Goal: Information Seeking & Learning: Learn about a topic

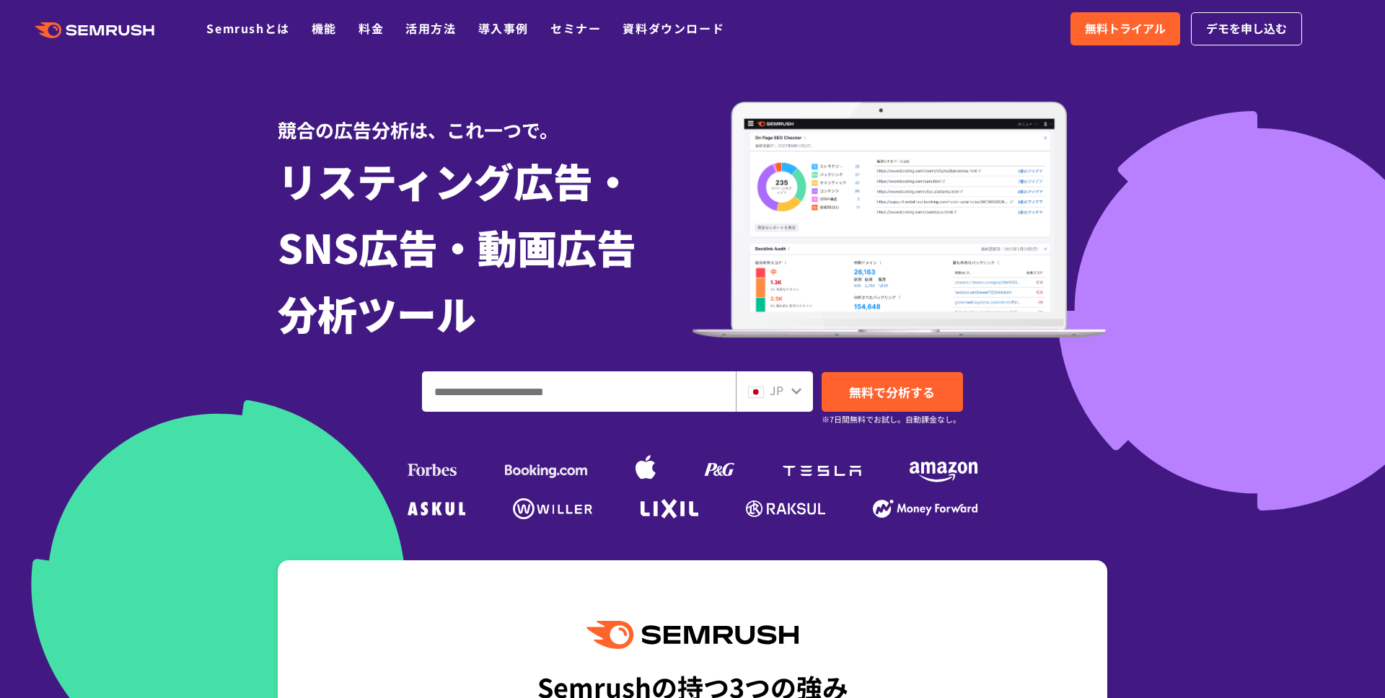
click at [201, 127] on div at bounding box center [692, 370] width 1385 height 741
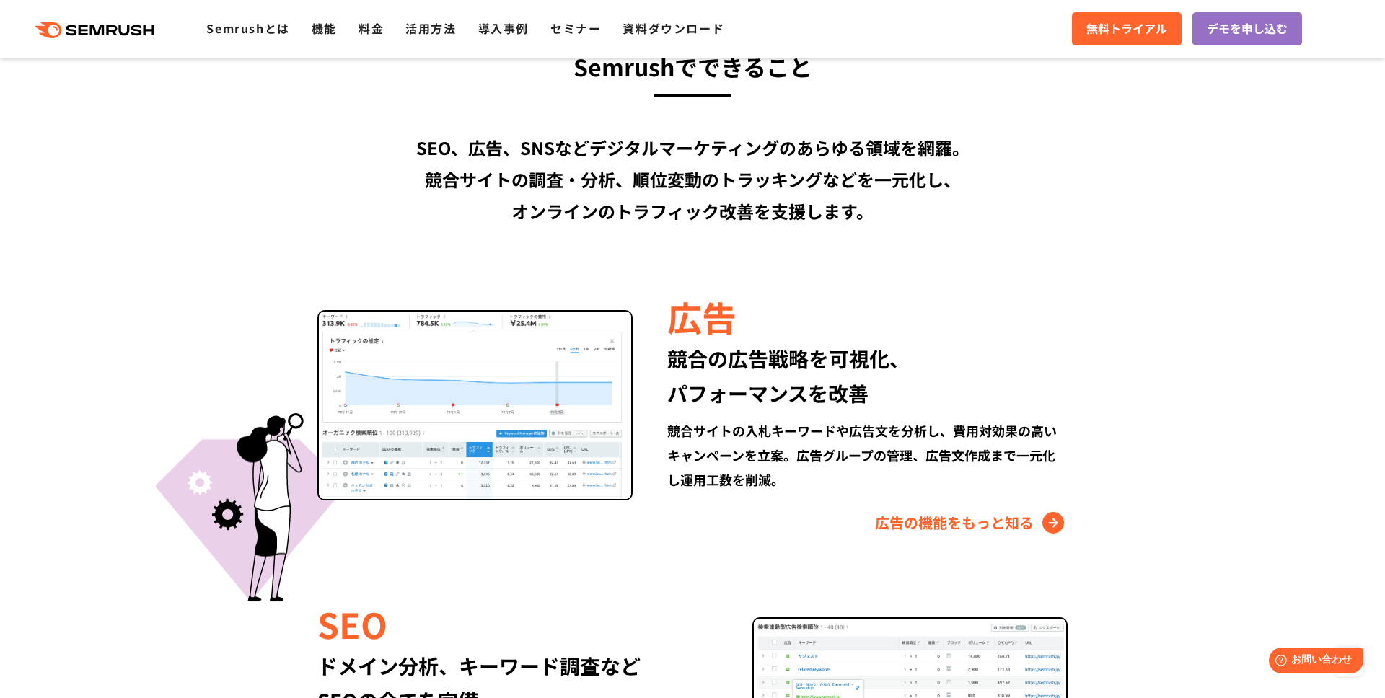
scroll to position [1100, 0]
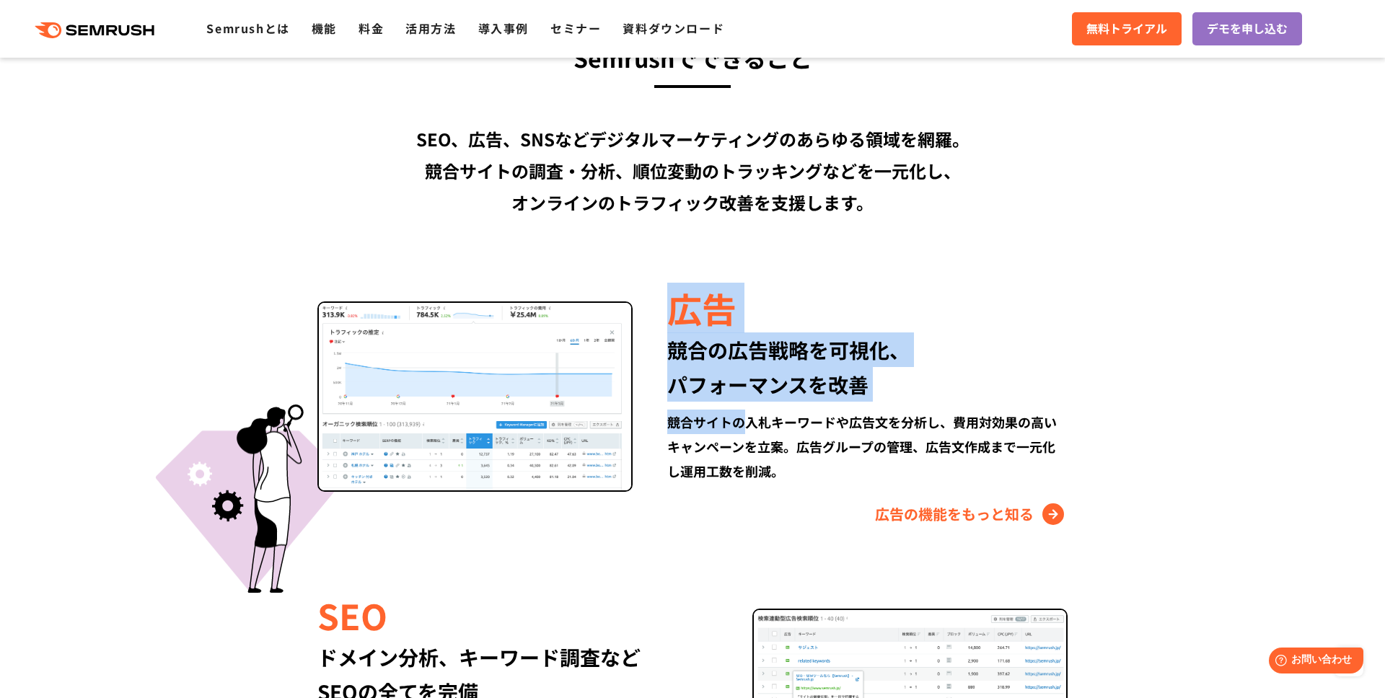
drag, startPoint x: 660, startPoint y: 309, endPoint x: 753, endPoint y: 412, distance: 138.5
click at [753, 413] on div "広告 競合の広告戦略を可視化、 パフォーマンスを改善 競合サイトの入札キーワードや広告文を分析し、費用対効果の高いキャンペーンを立案。広告グループの管理、広告…" at bounding box center [850, 405] width 435 height 242
click at [1056, 361] on div "競合の広告戦略を可視化、 パフォーマンスを改善" at bounding box center [867, 367] width 400 height 69
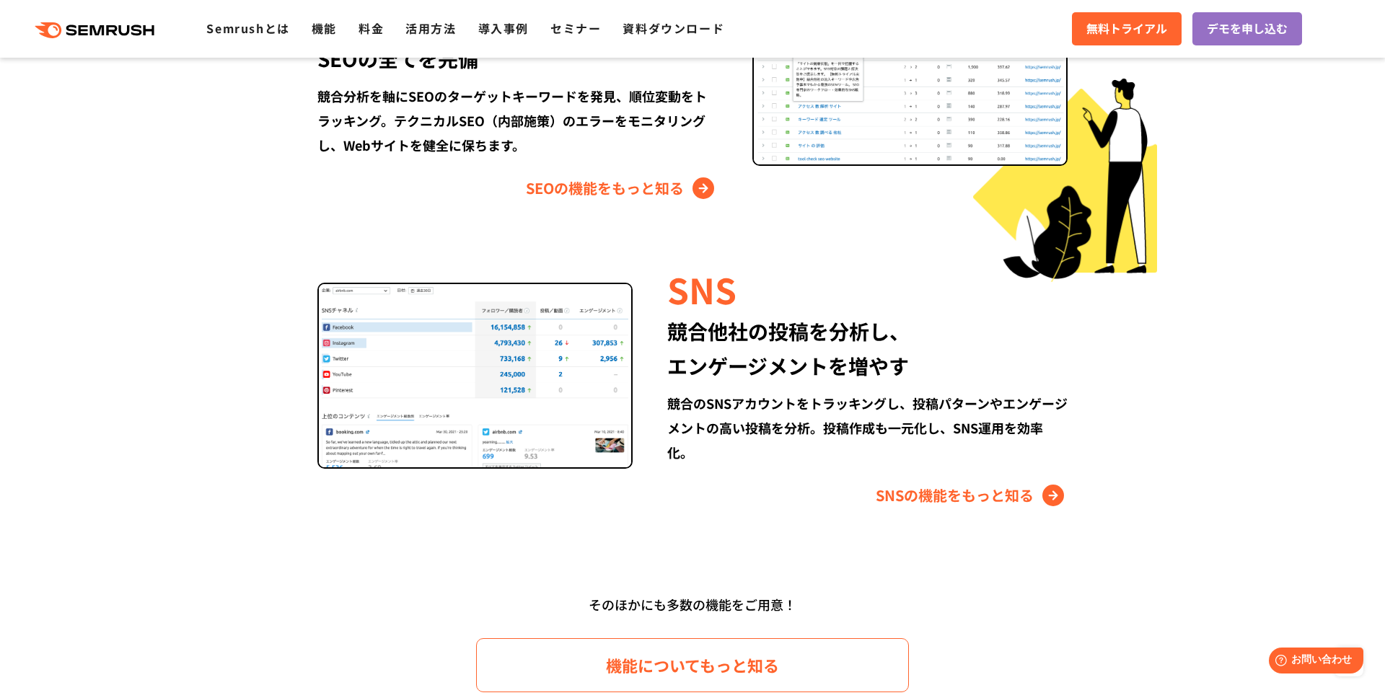
scroll to position [1836, 0]
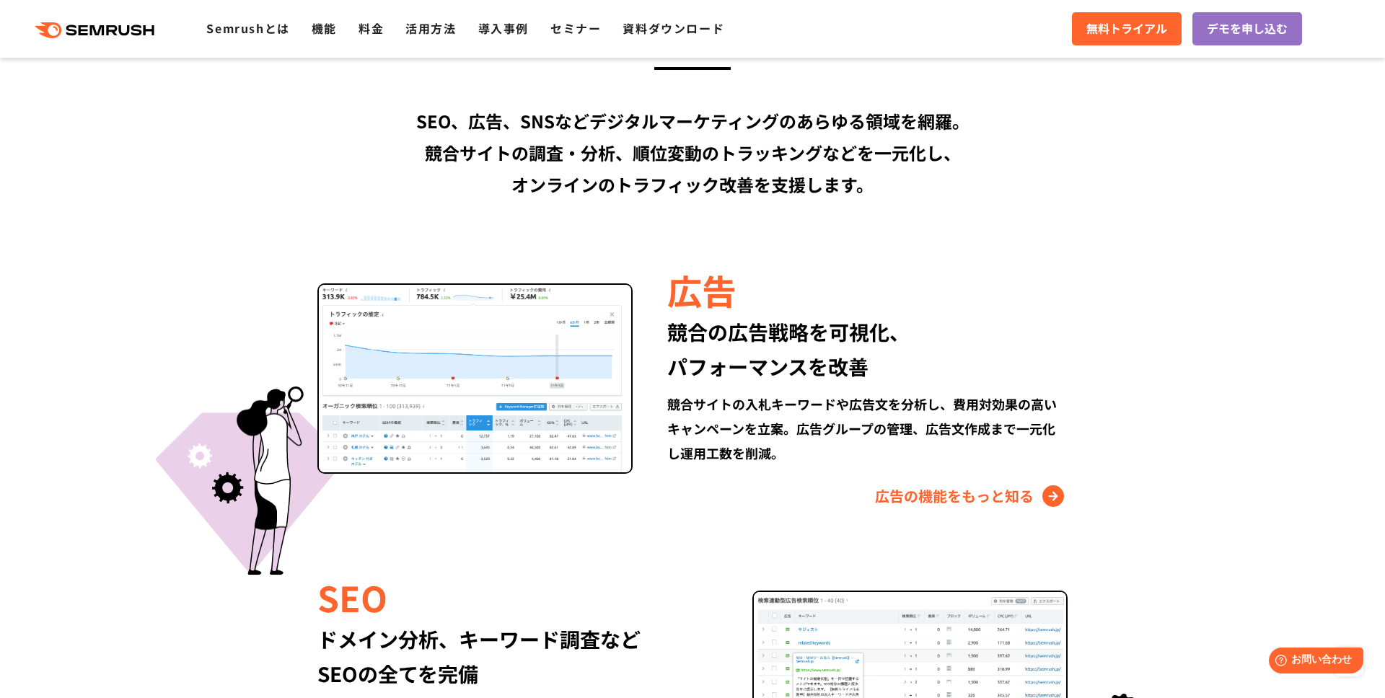
click at [1233, 258] on section "Semrushでできること SEO、広告、SNSなどデジタルマーケティングのあらゆる領域を網羅。 競合サイトの調査・分析、順位変動のトラッキングなどを一元化し…" at bounding box center [692, 652] width 1385 height 1441
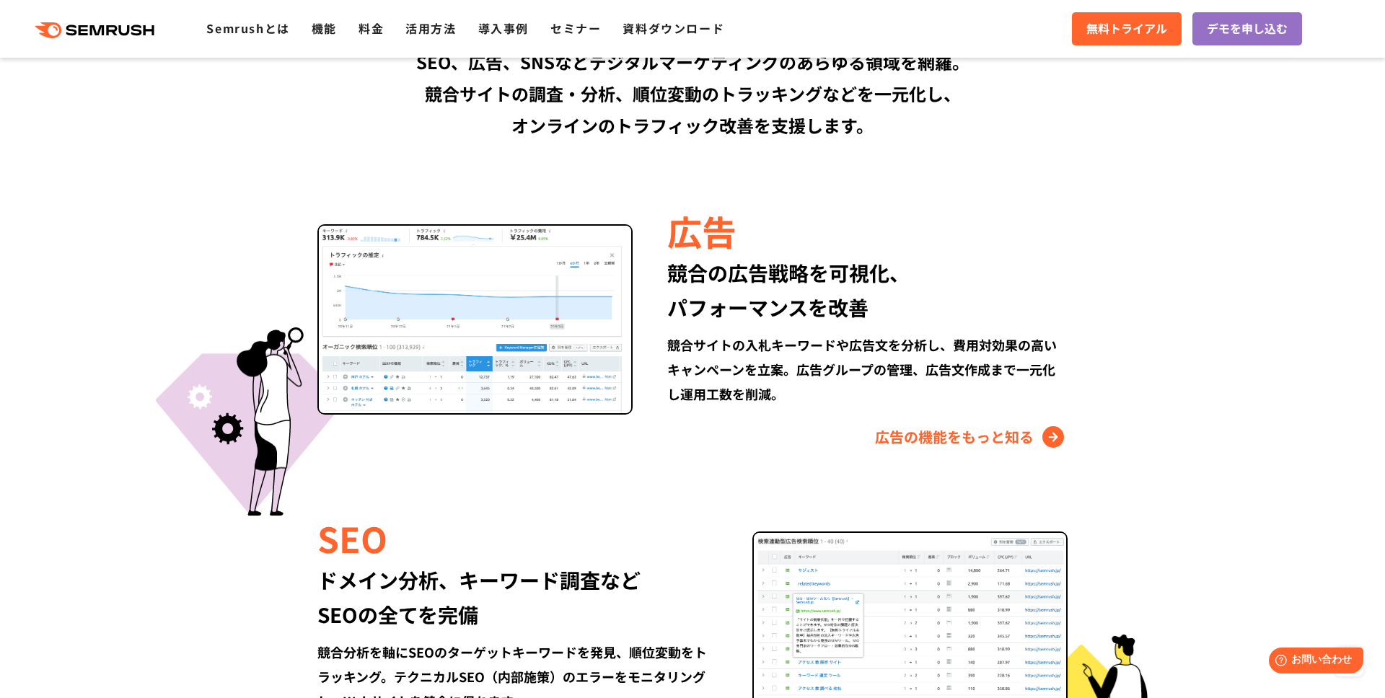
scroll to position [1181, 0]
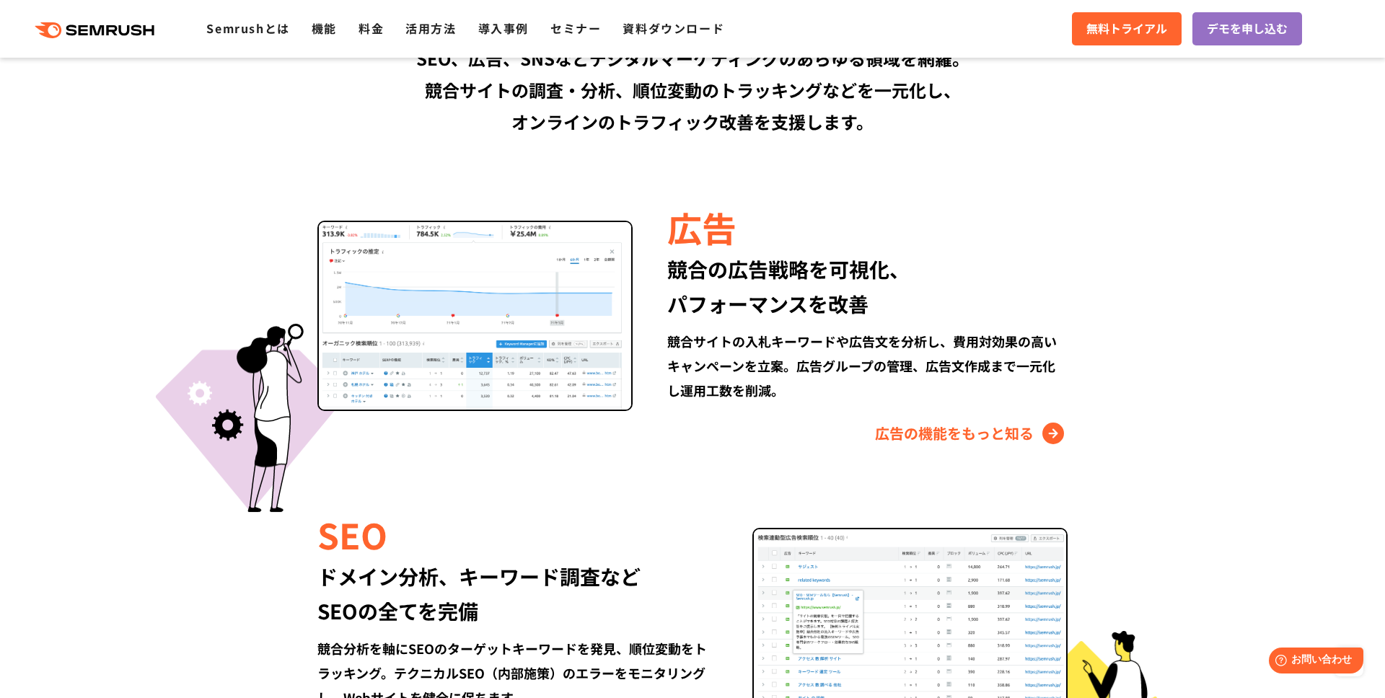
click at [1233, 258] on section "Semrushでできること SEO、広告、SNSなどデジタルマーケティングのあらゆる領域を網羅。 競合サイトの調査・分析、順位変動のトラッキングなどを一元化し…" at bounding box center [692, 589] width 1385 height 1441
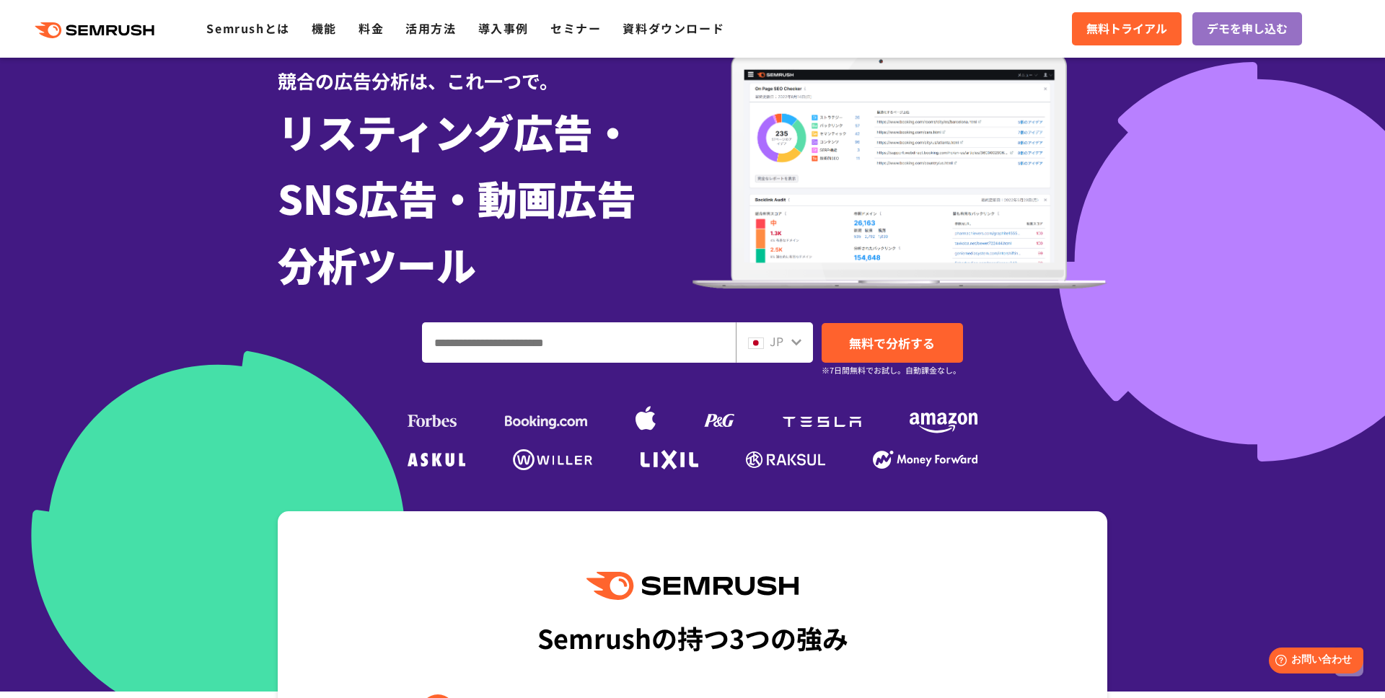
scroll to position [0, 0]
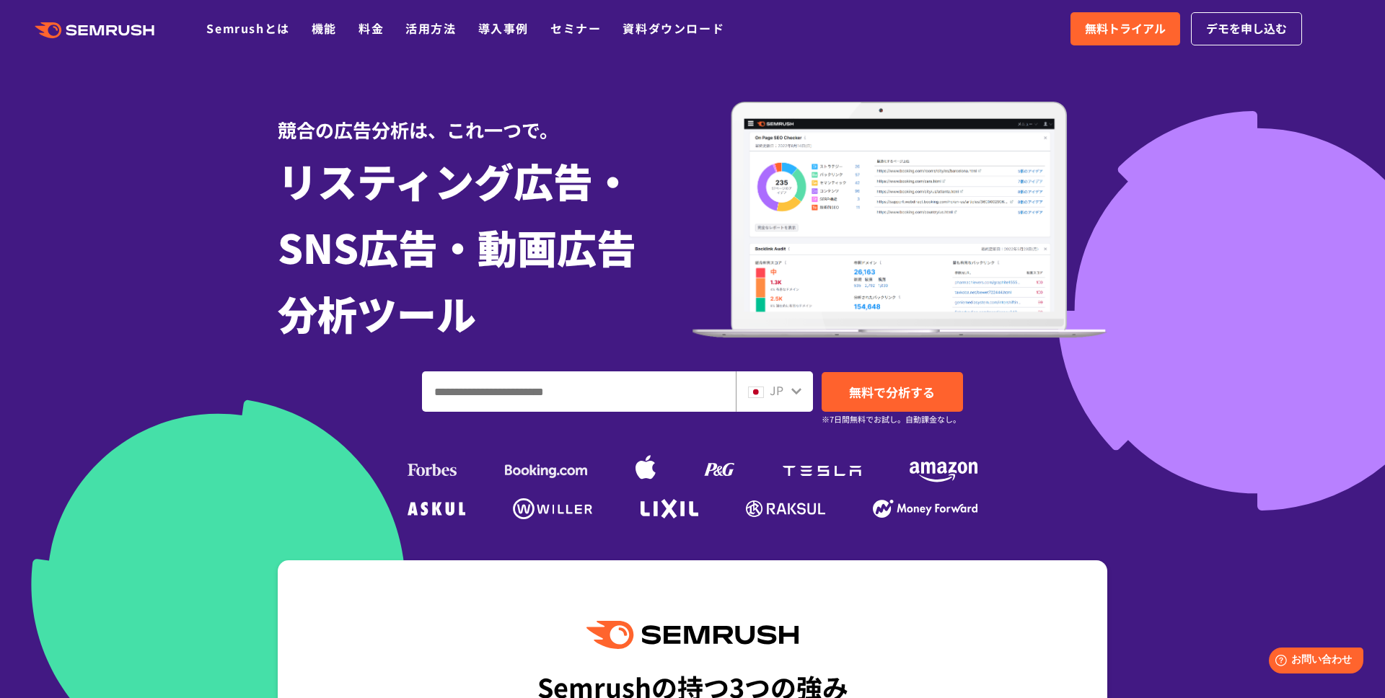
click at [1203, 241] on div at bounding box center [692, 370] width 1385 height 741
click at [1202, 241] on div at bounding box center [692, 370] width 1385 height 741
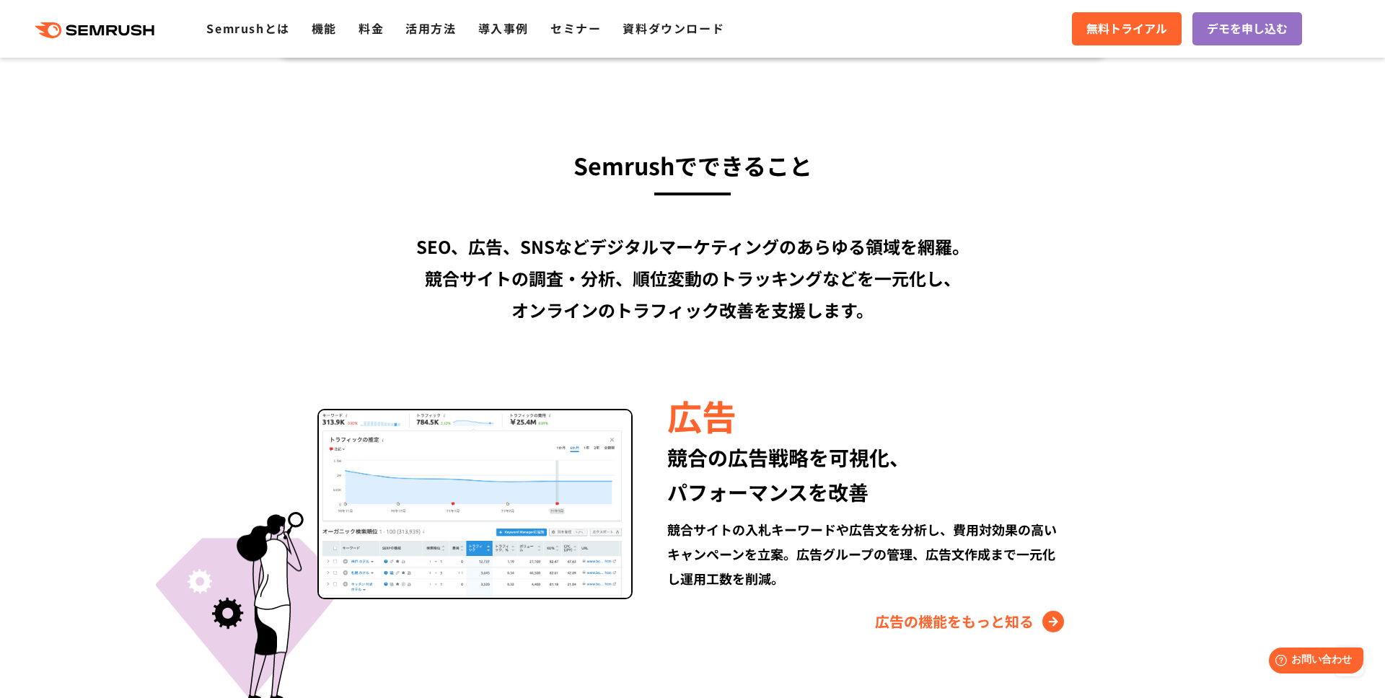
scroll to position [963, 0]
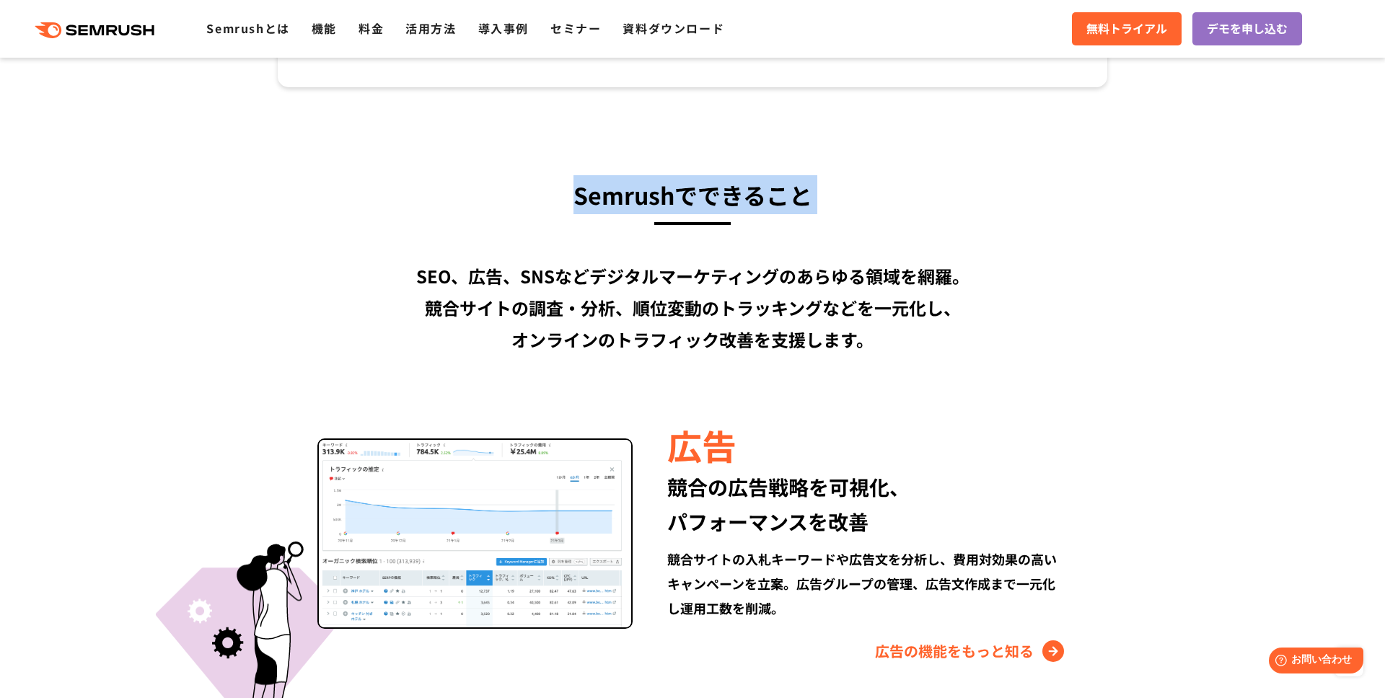
drag, startPoint x: 559, startPoint y: 196, endPoint x: 879, endPoint y: 253, distance: 324.7
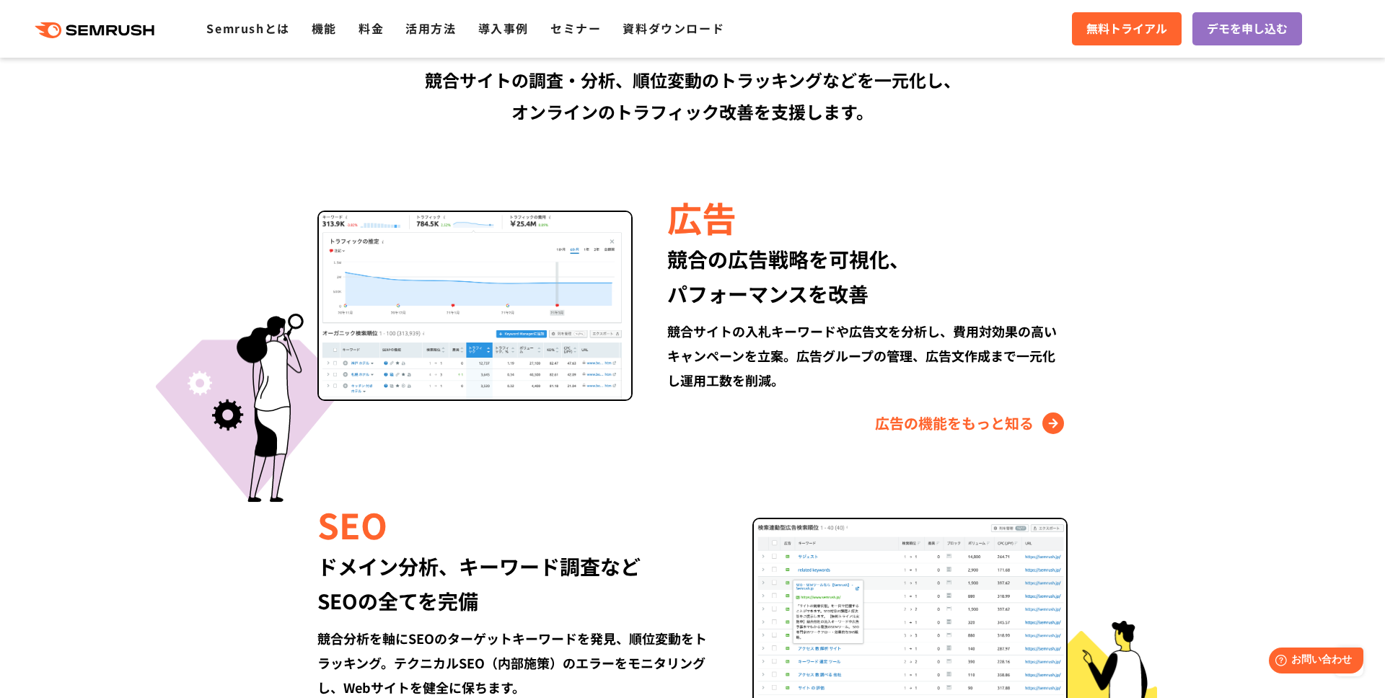
click at [1220, 372] on section "Semrushでできること SEO、広告、SNSなどデジタルマーケティングのあらゆる領域を網羅。 競合サイトの調査・分析、順位変動のトラッキングなどを一元化し…" at bounding box center [692, 579] width 1385 height 1441
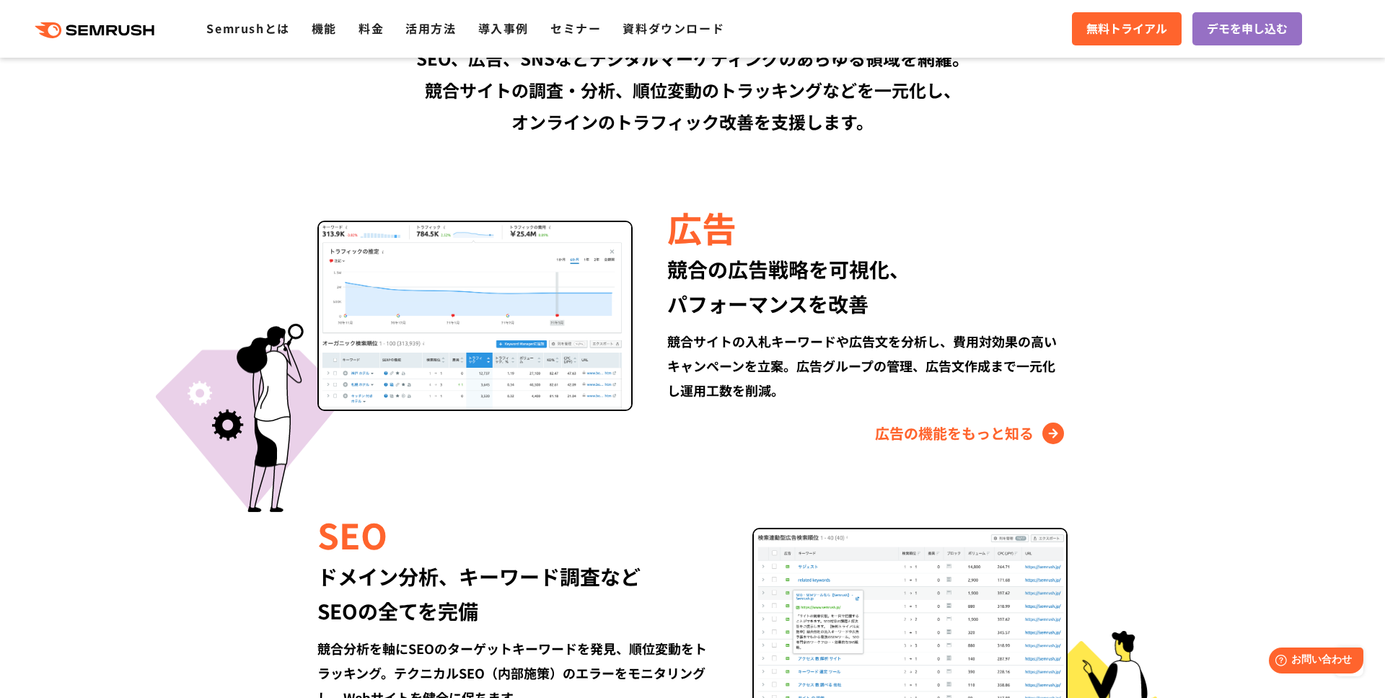
scroll to position [1199, 0]
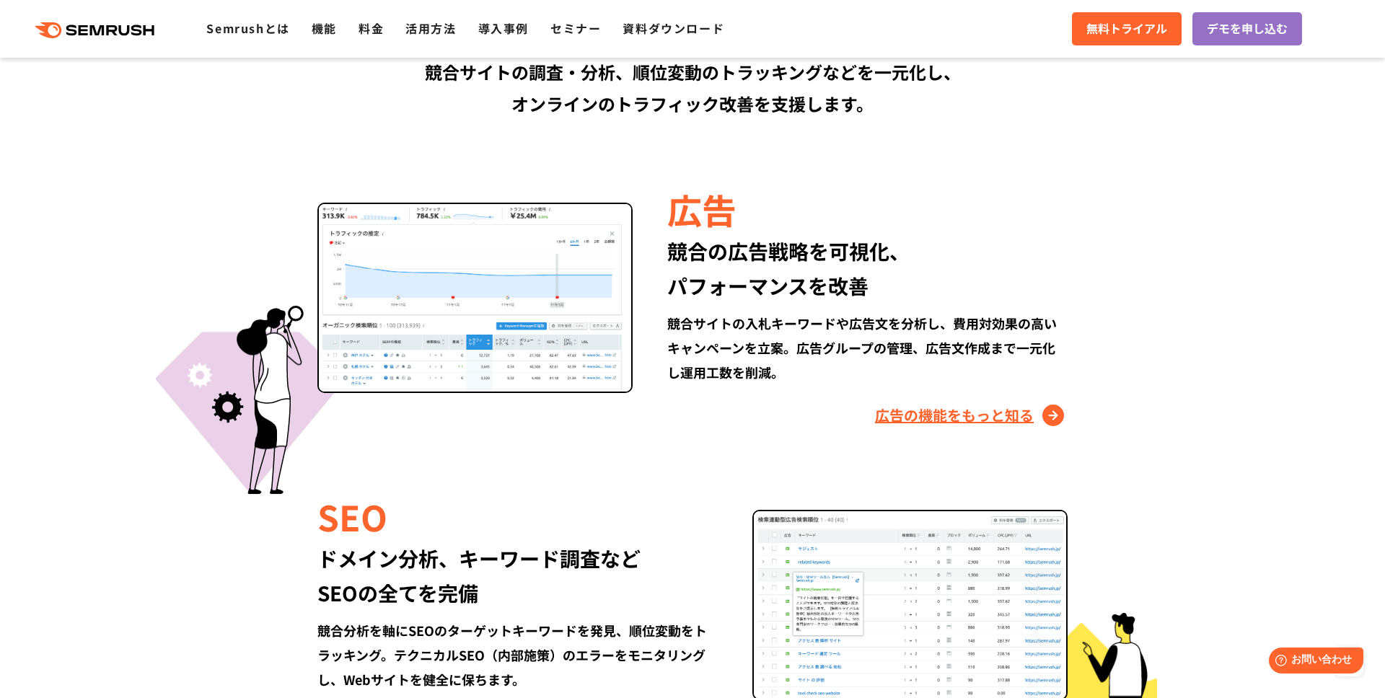
click at [959, 413] on link "広告の機能をもっと知る" at bounding box center [971, 415] width 193 height 23
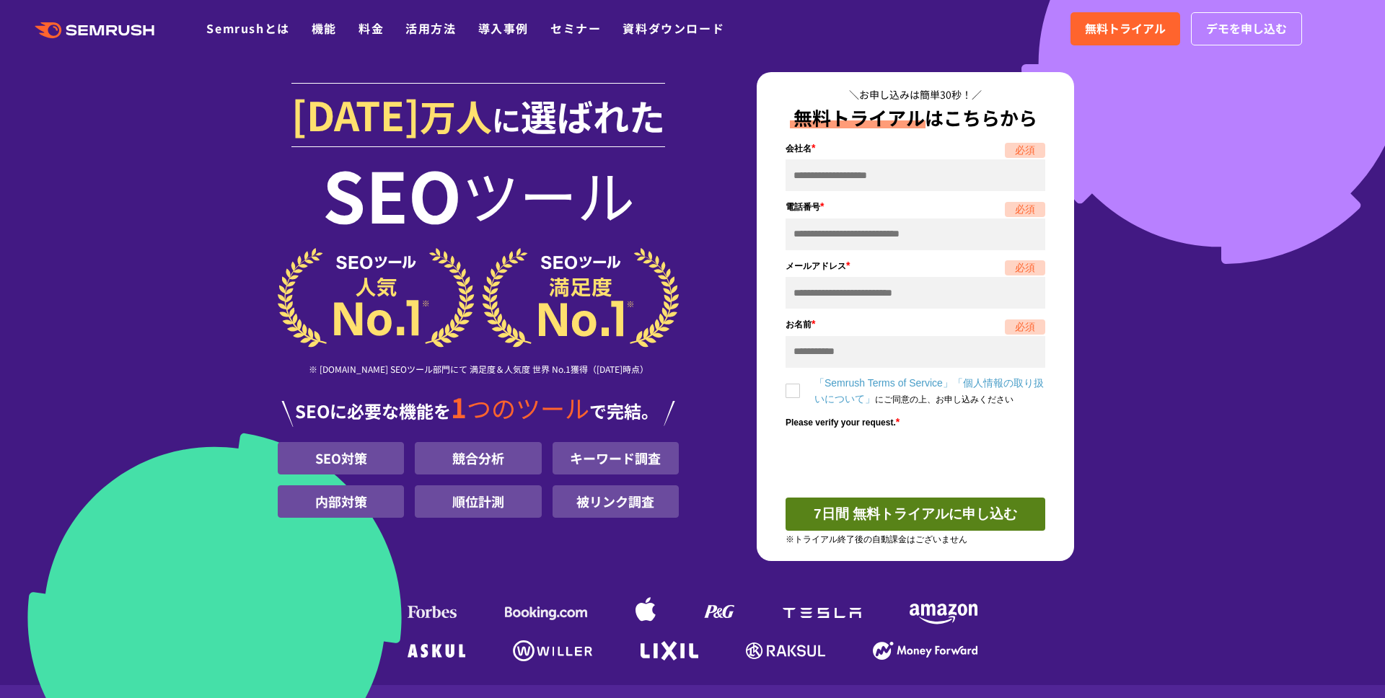
click at [1203, 483] on section "1000 万人 に 選ばれた SEO ツール ※ G2.com SEOツール部門にて 満足度＆人気度 世界 No.1獲得（2025年01月時点） SEOに必要…" at bounding box center [692, 342] width 1385 height 685
click at [1224, 273] on section "1000 万人 に 選ばれた SEO ツール ※ G2.com SEOツール部門にて 満足度＆人気度 世界 No.1獲得（2025年01月時点） SEOに必要…" at bounding box center [692, 342] width 1385 height 685
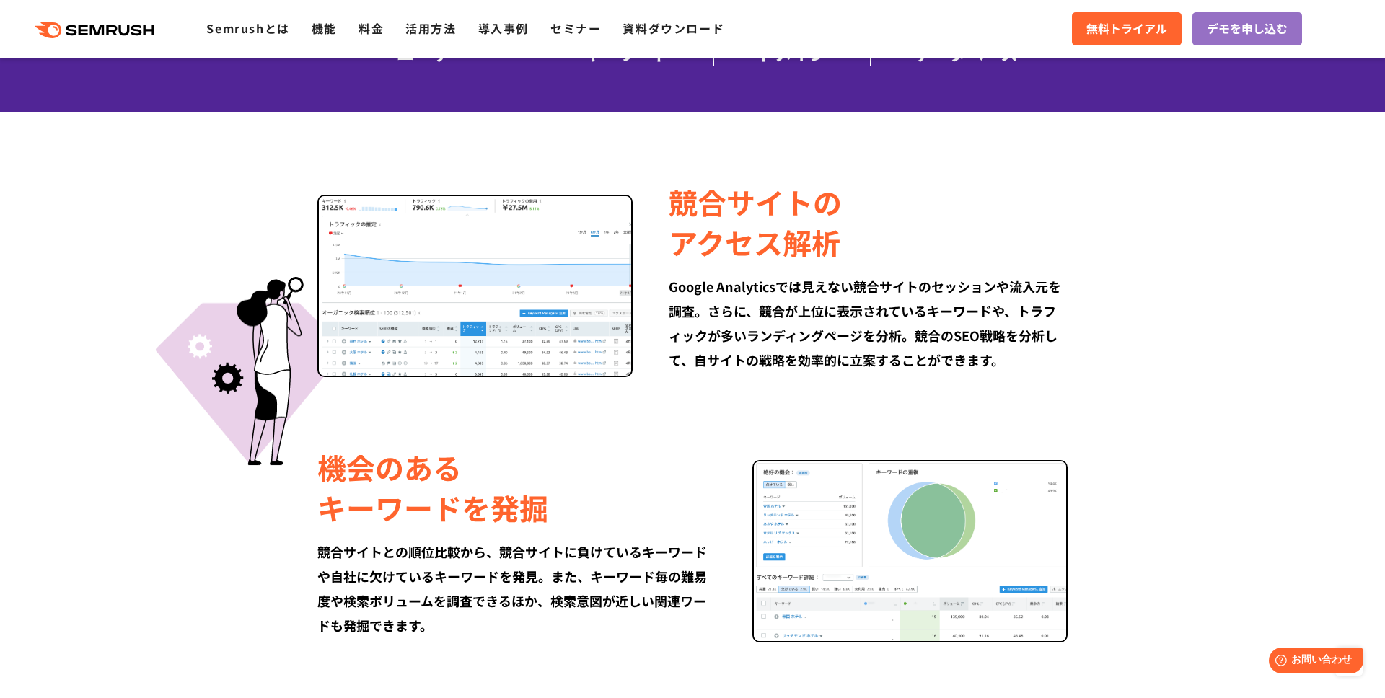
scroll to position [881, 0]
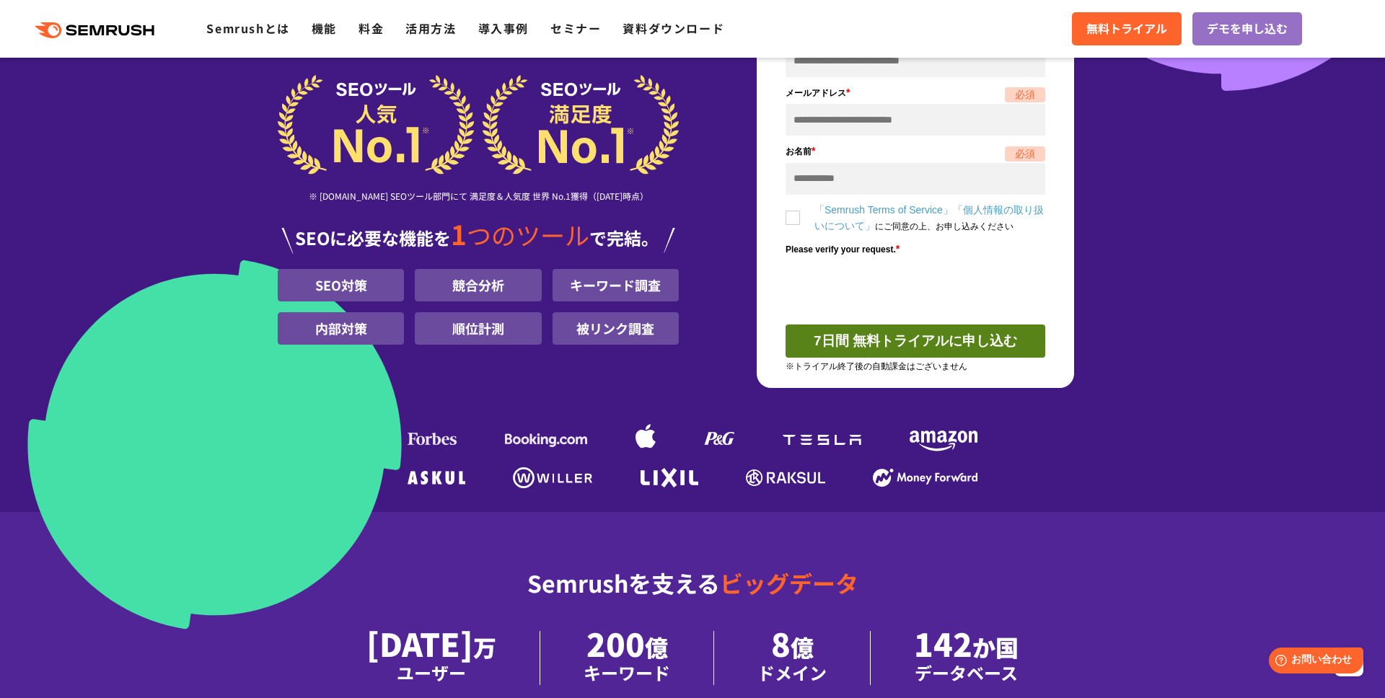
scroll to position [0, 0]
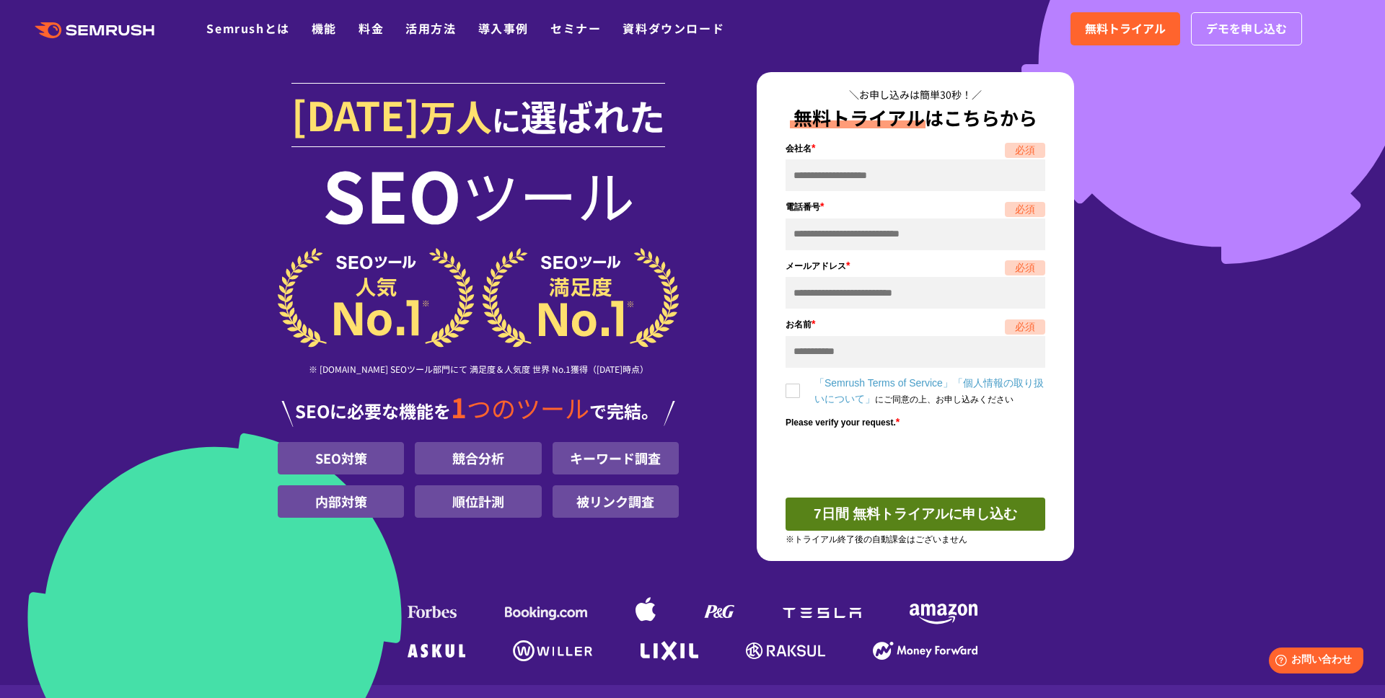
click at [1108, 245] on div "1000 万人 に 選ばれた SEO ツール ※ G2.com SEOツール部門にて 満足度＆人気度 世界 No.1獲得（2025年01月時点） SEOに必要…" at bounding box center [693, 369] width 830 height 595
click at [292, 95] on h1 "1000 万人 に 選ばれた" at bounding box center [478, 118] width 401 height 93
drag, startPoint x: 573, startPoint y: 457, endPoint x: 665, endPoint y: 470, distance: 93.4
click at [665, 470] on li "キーワード調査" at bounding box center [616, 458] width 126 height 32
click at [721, 472] on div "1000 万人 に 選ばれた SEO ツール ※ G2.com SEOツール部門にて 満足度＆人気度 世界 No.1獲得（2025年01月時点） SEOに必要…" at bounding box center [693, 324] width 830 height 504
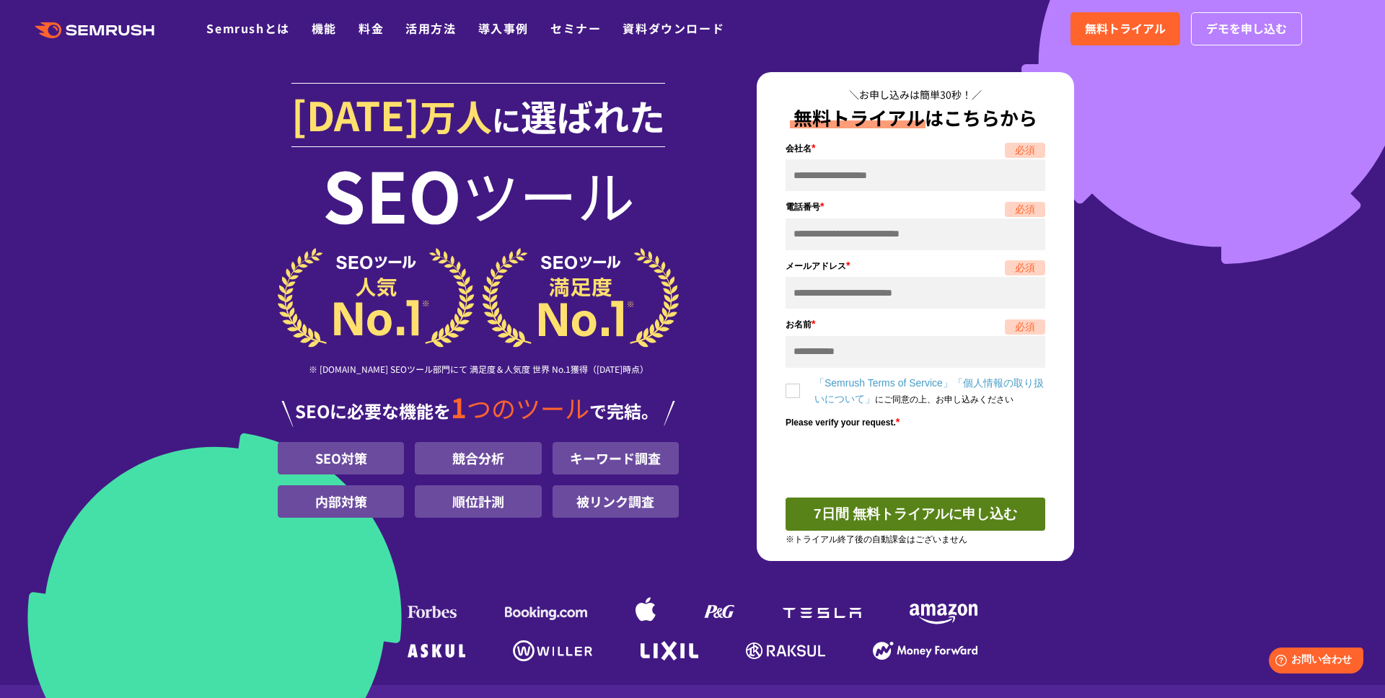
click at [128, 180] on section "1000 万人 に 選ばれた SEO ツール ※ G2.com SEOツール部門にて 満足度＆人気度 世界 No.1獲得（2025年01月時点） SEOに必要…" at bounding box center [692, 342] width 1385 height 685
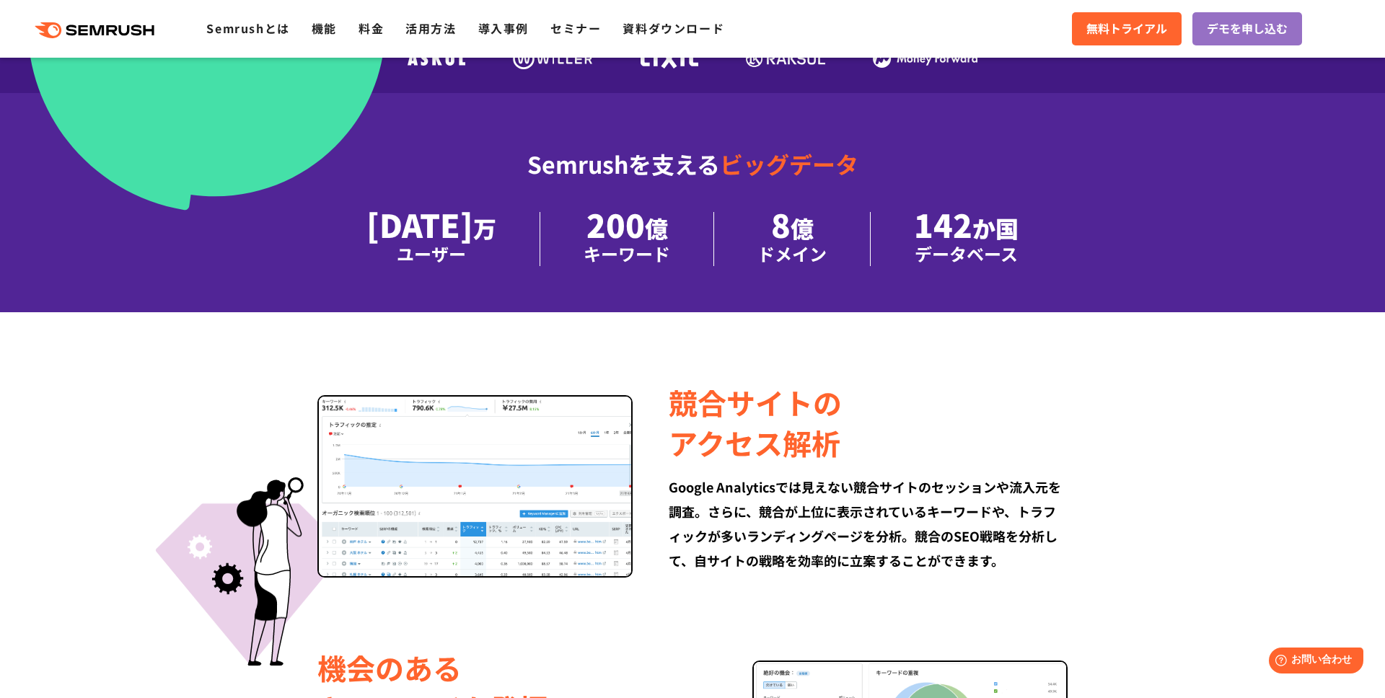
scroll to position [673, 0]
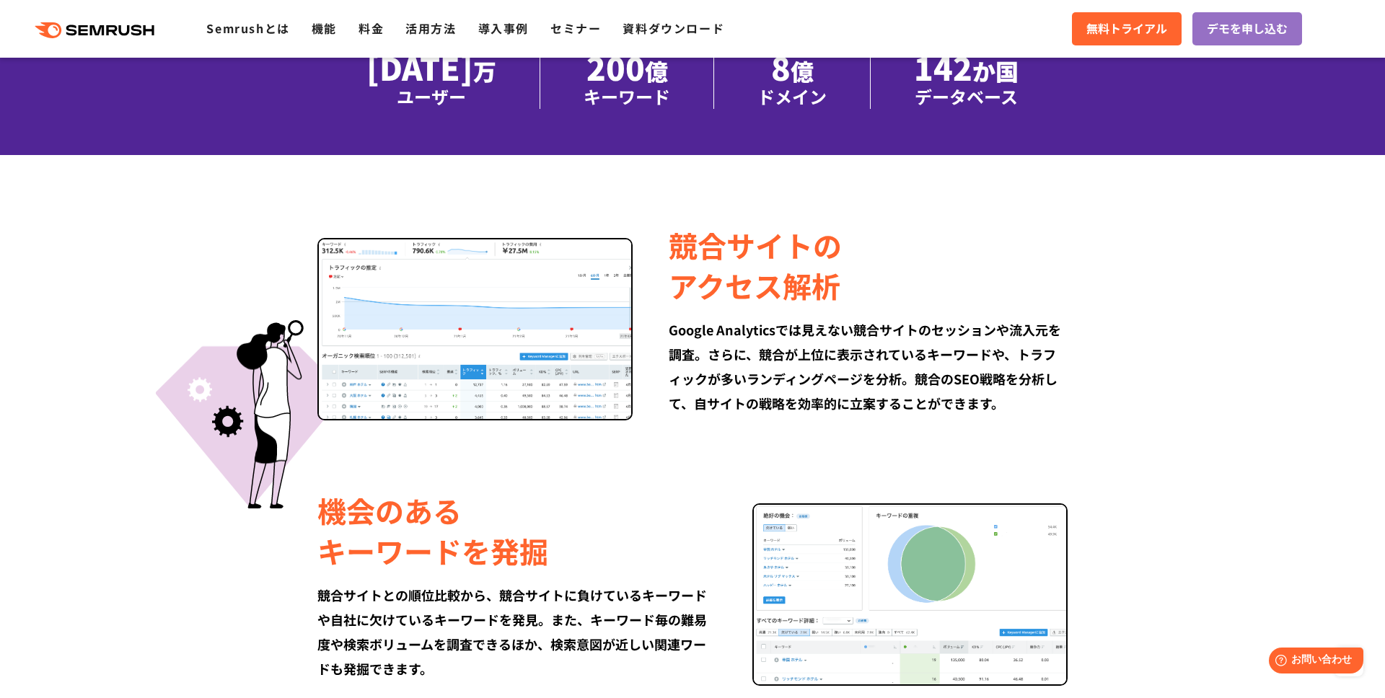
scroll to position [727, 0]
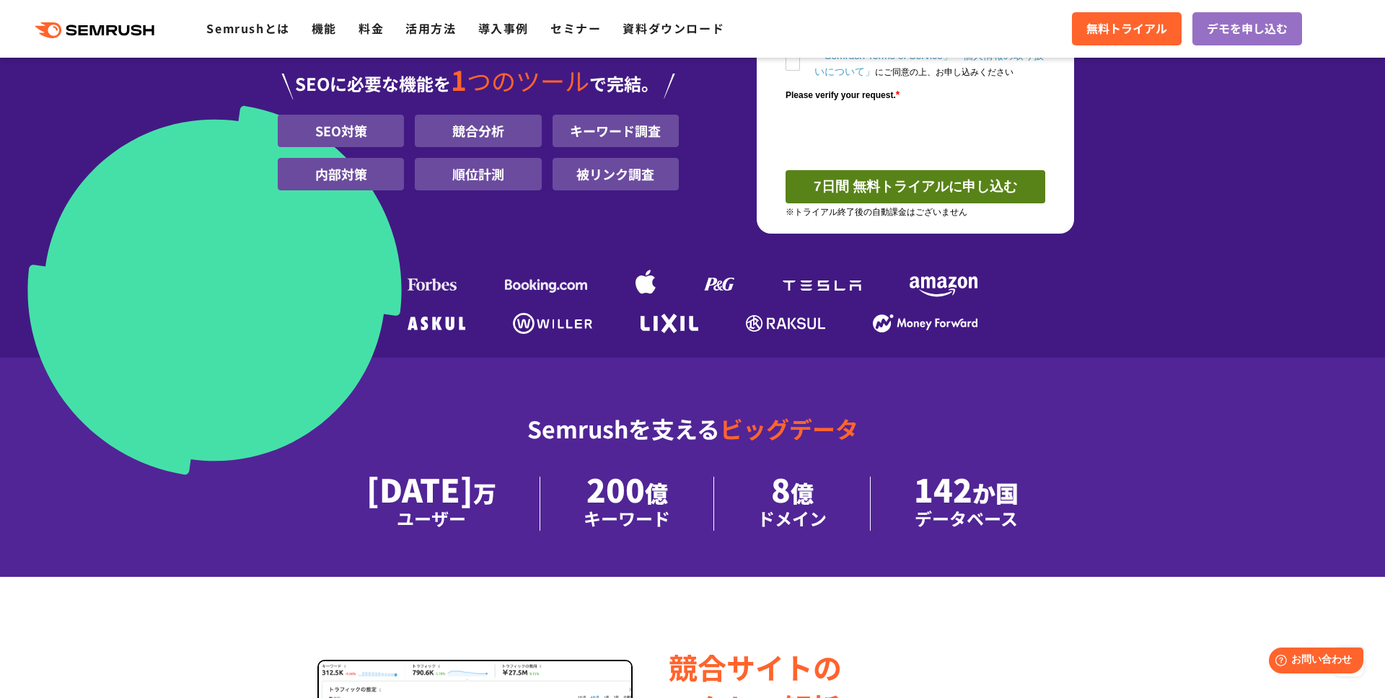
scroll to position [0, 0]
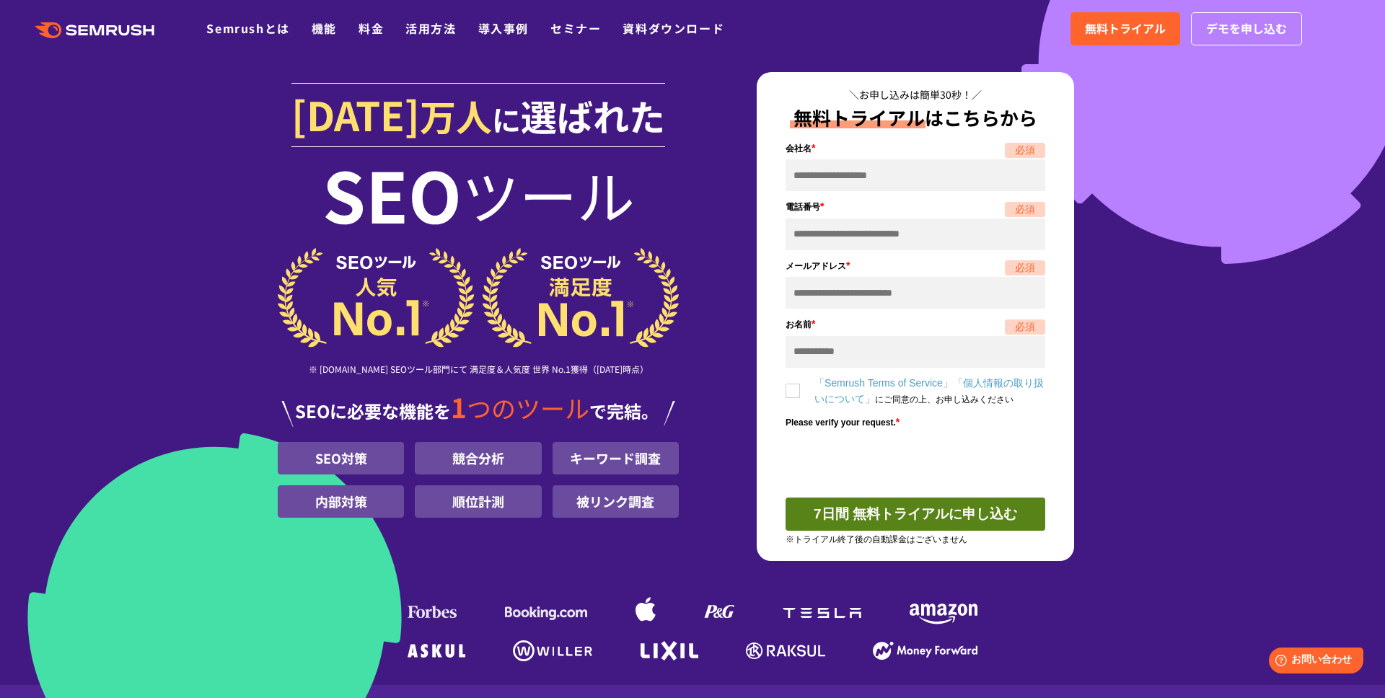
click at [1257, 266] on section "1000 万人 に 選ばれた SEO ツール ※ G2.com SEOツール部門にて 満足度＆人気度 世界 No.1獲得（2025年01月時点） SEOに必要…" at bounding box center [692, 342] width 1385 height 685
click at [123, 148] on section "1000 万人 に 選ばれた SEO ツール ※ G2.com SEOツール部門にて 満足度＆人気度 世界 No.1獲得（2025年01月時点） SEOに必要…" at bounding box center [692, 342] width 1385 height 685
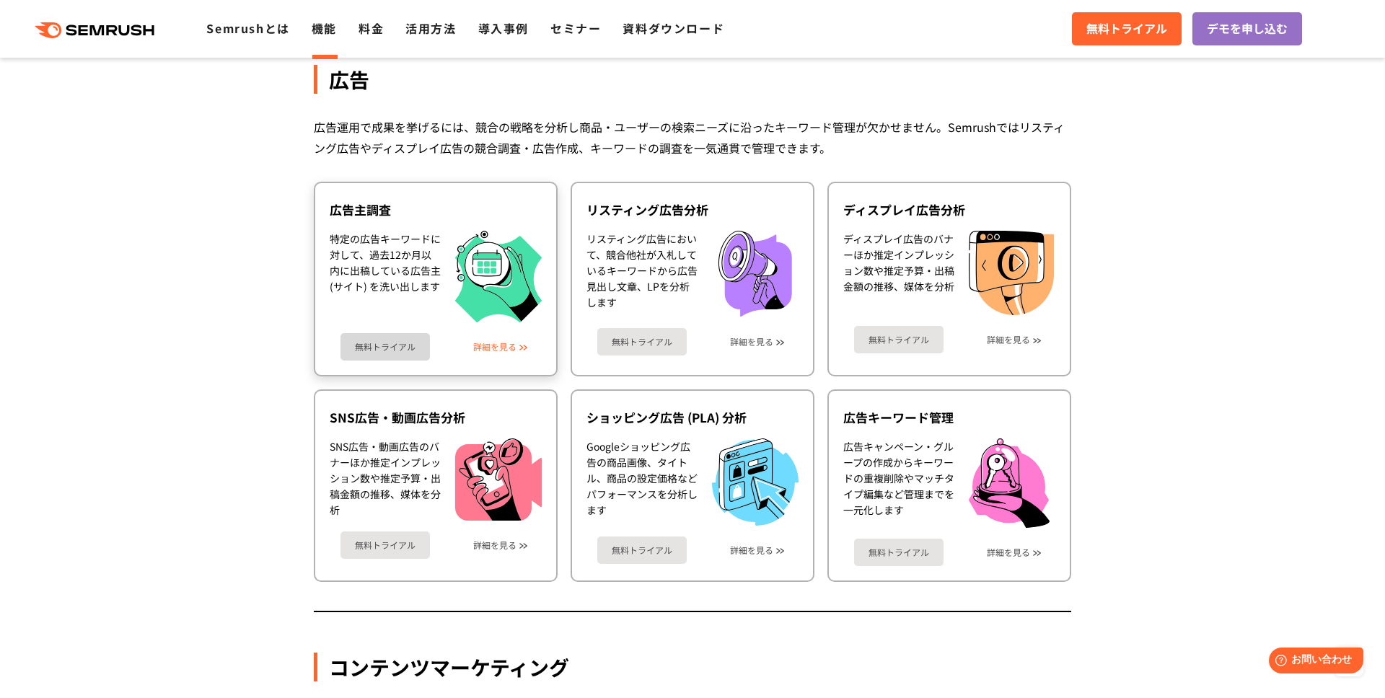
click at [502, 344] on link "詳細を見る" at bounding box center [494, 347] width 43 height 10
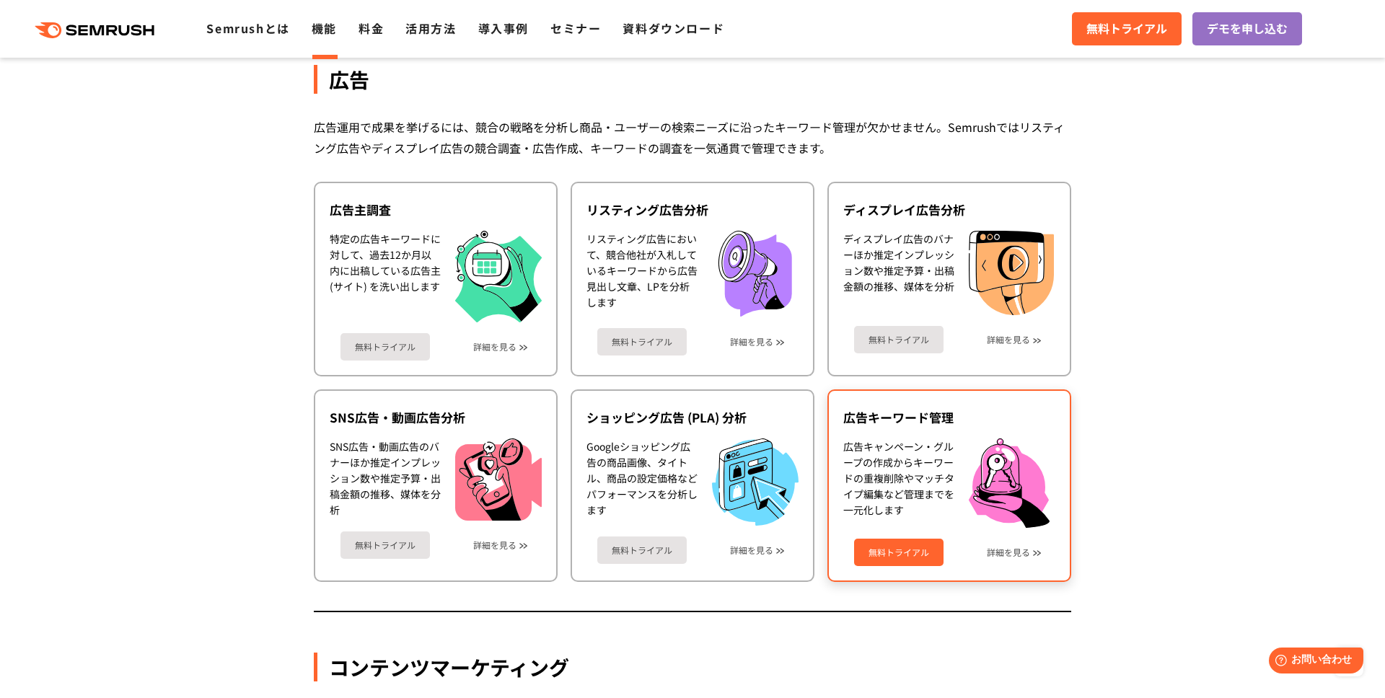
click at [889, 546] on link "無料トライアル" at bounding box center [898, 552] width 89 height 27
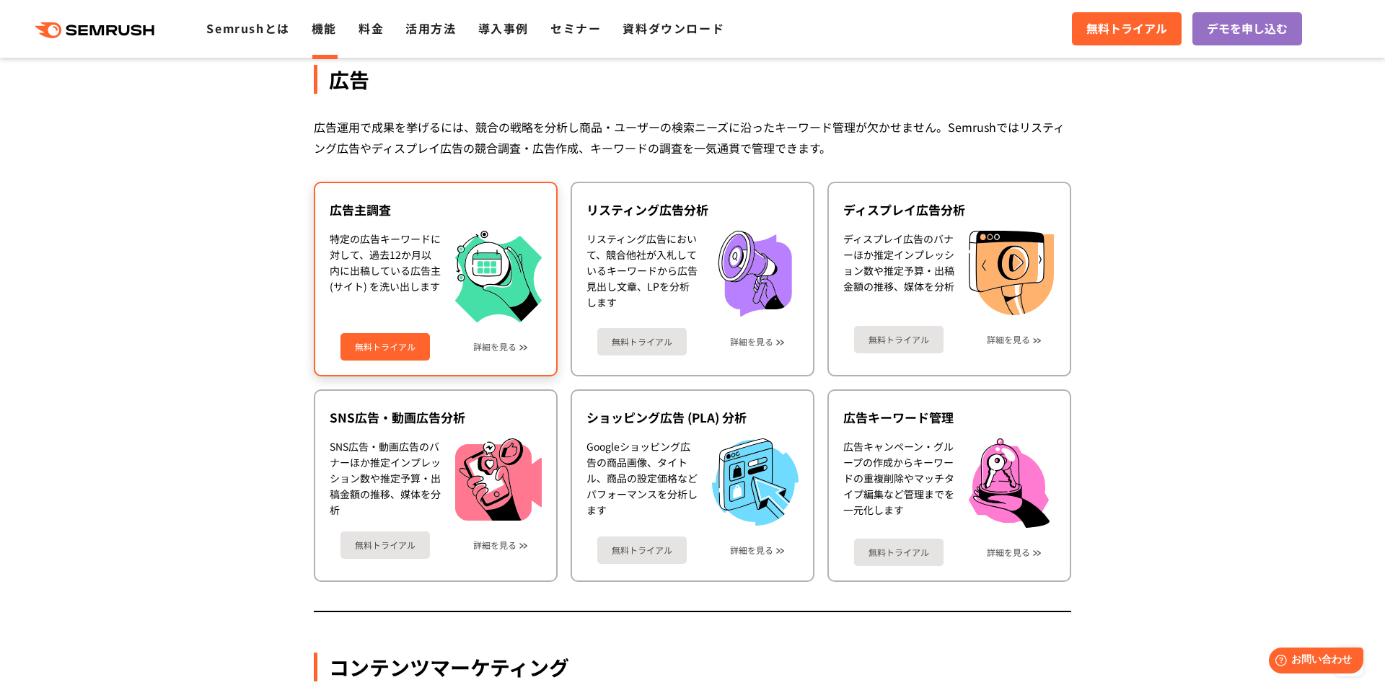
click at [322, 211] on div "広告主調査 特定の広告キーワードに対して、過去12か月以内に出稿している広告主 (サイト) を洗い出します 無料トライアル 詳細を見る" at bounding box center [436, 279] width 244 height 195
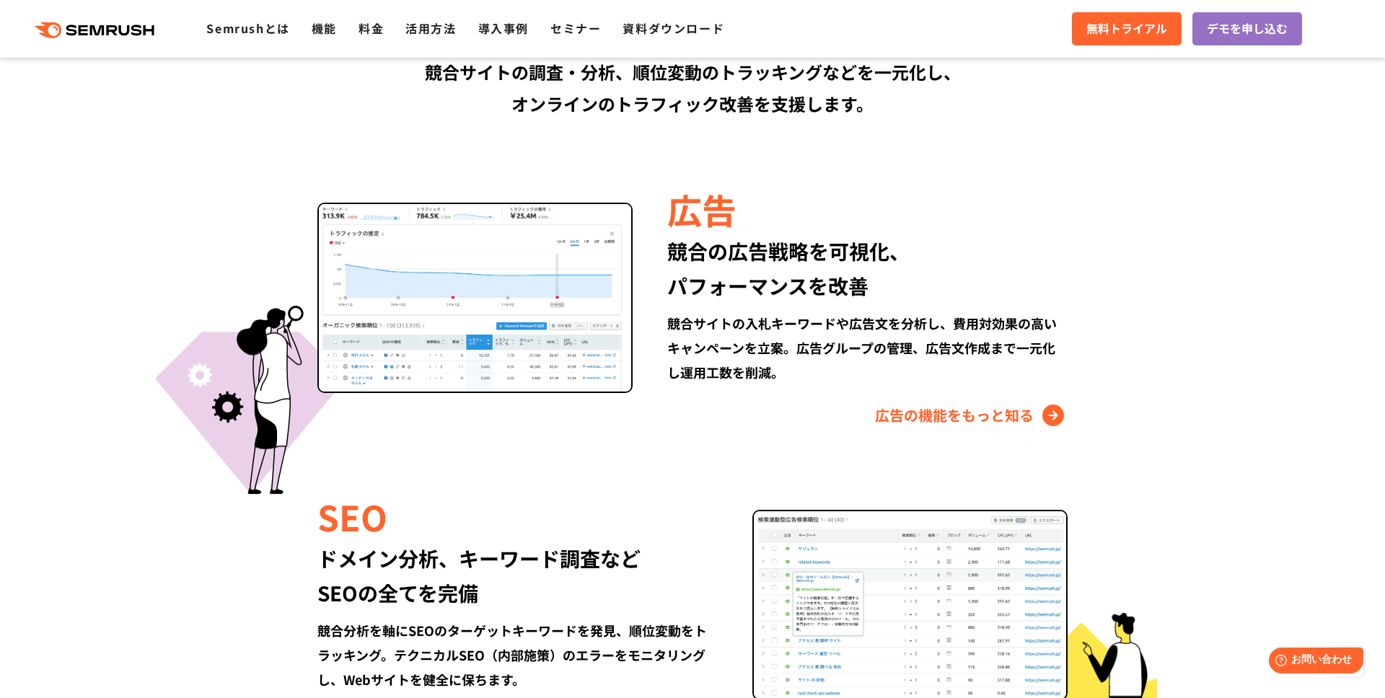
click at [1144, 390] on section "Semrushでできること SEO、広告、SNSなどデジタルマーケティングのあらゆる領域を網羅。 競合サイトの調査・分析、順位変動のトラッキングなどを一元化し…" at bounding box center [692, 571] width 1385 height 1441
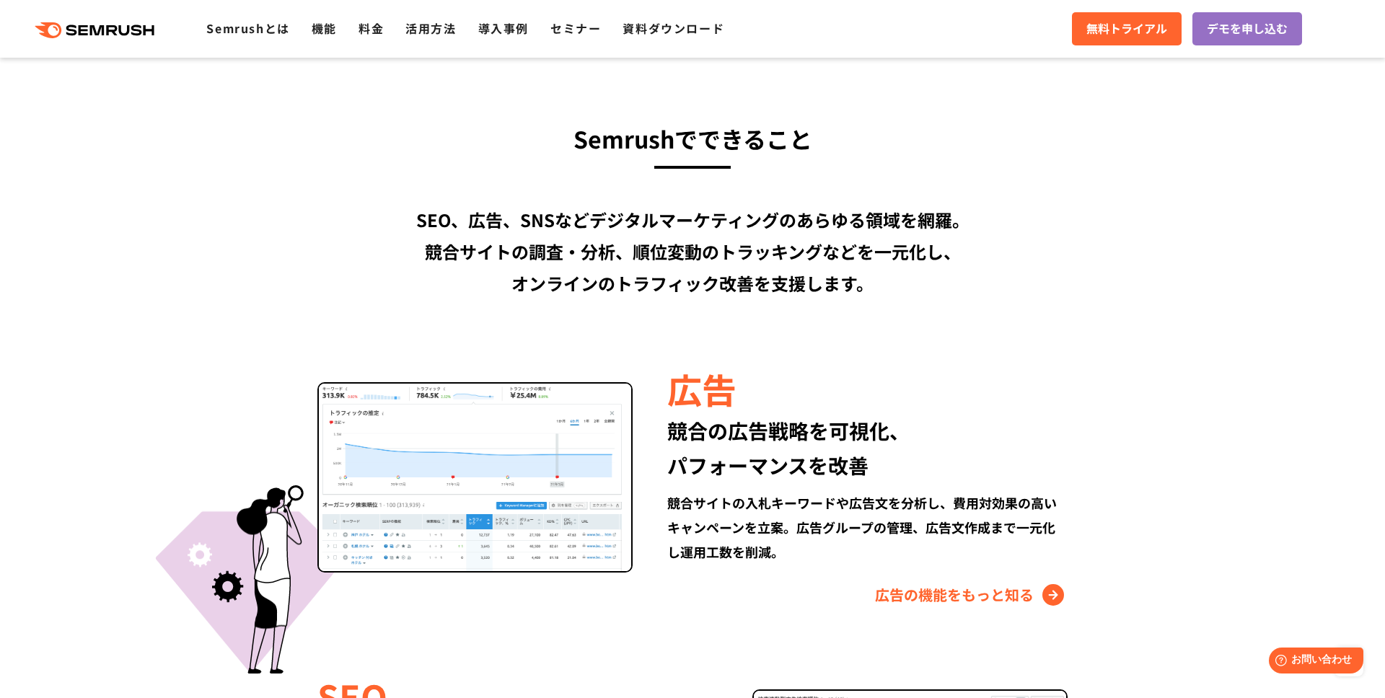
scroll to position [1027, 0]
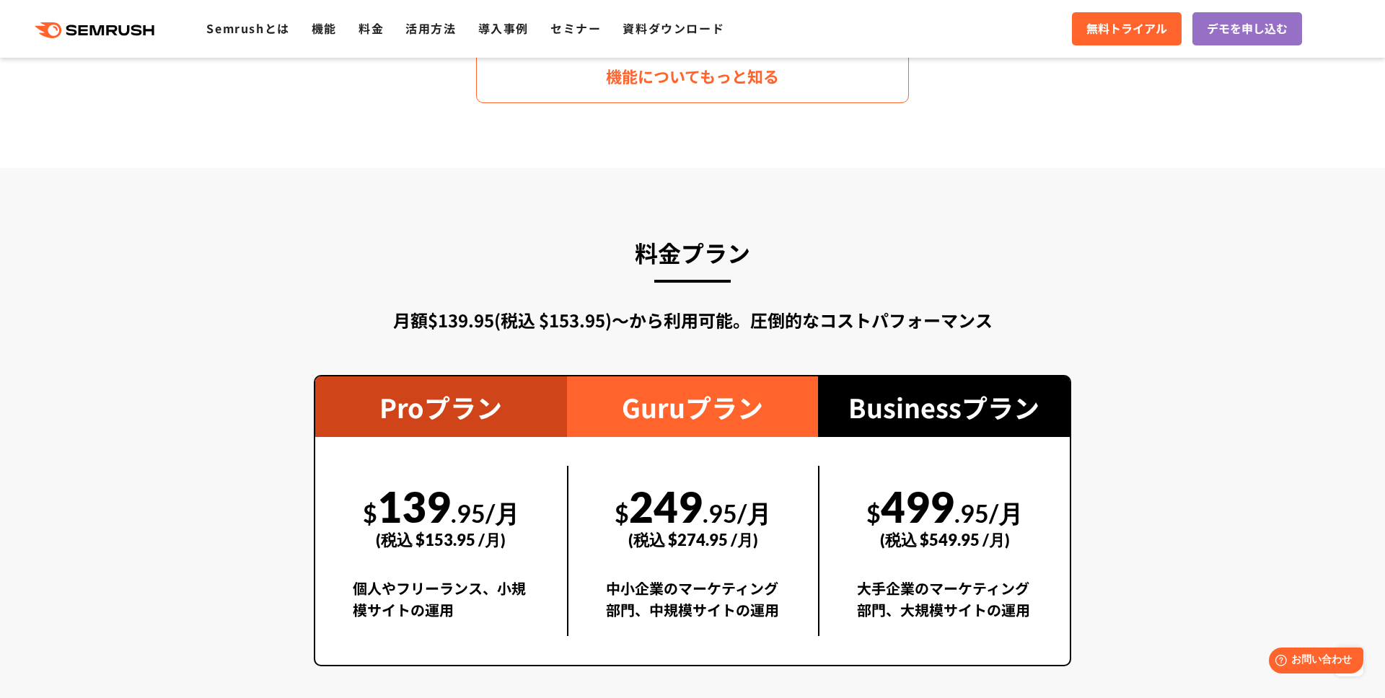
scroll to position [2438, 0]
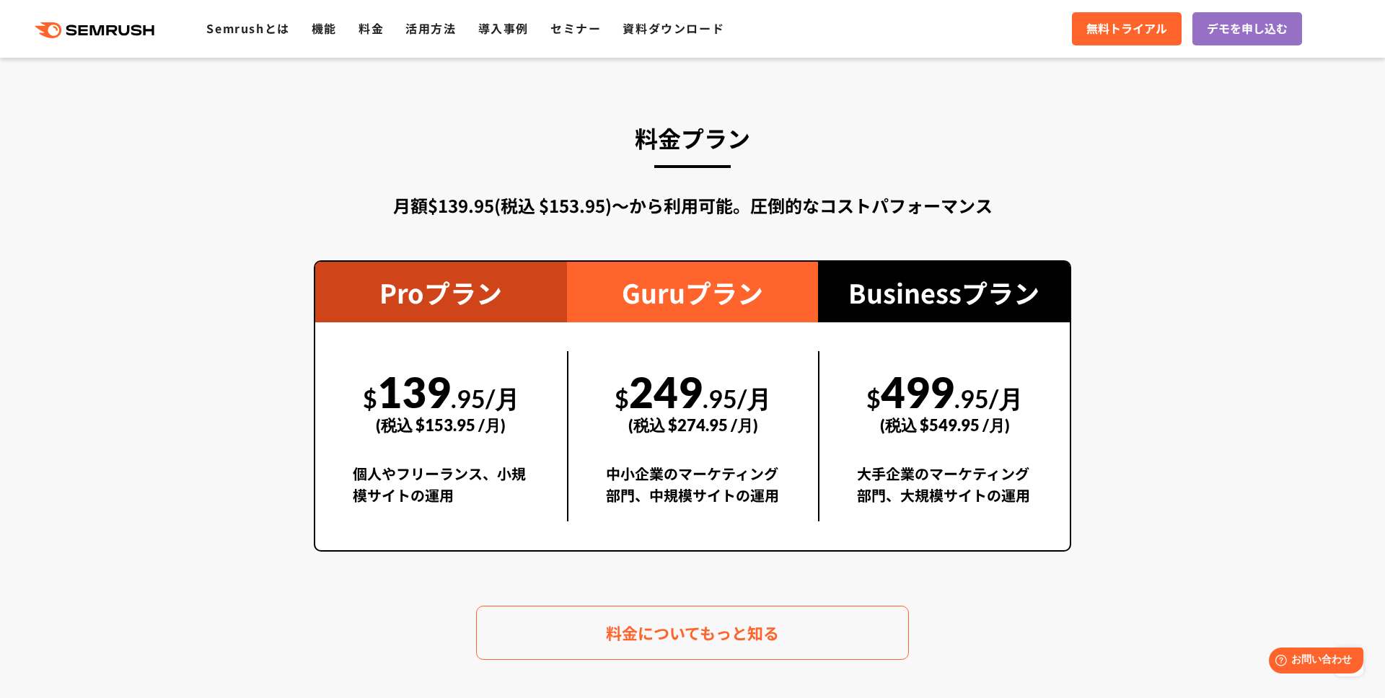
click at [1127, 218] on section "料金プラン 月額$139.95(税込 $153.95)〜から利用可能。圧倒的なコストパフォーマンス Proプラン $ 139 .95/月 (税込 $153.9…" at bounding box center [692, 389] width 1385 height 672
click at [1229, 361] on section "料金プラン 月額$139.95(税込 $153.95)〜から利用可能。圧倒的なコストパフォーマンス Proプラン $ 139 .95/月 (税込 $153.9…" at bounding box center [692, 389] width 1385 height 672
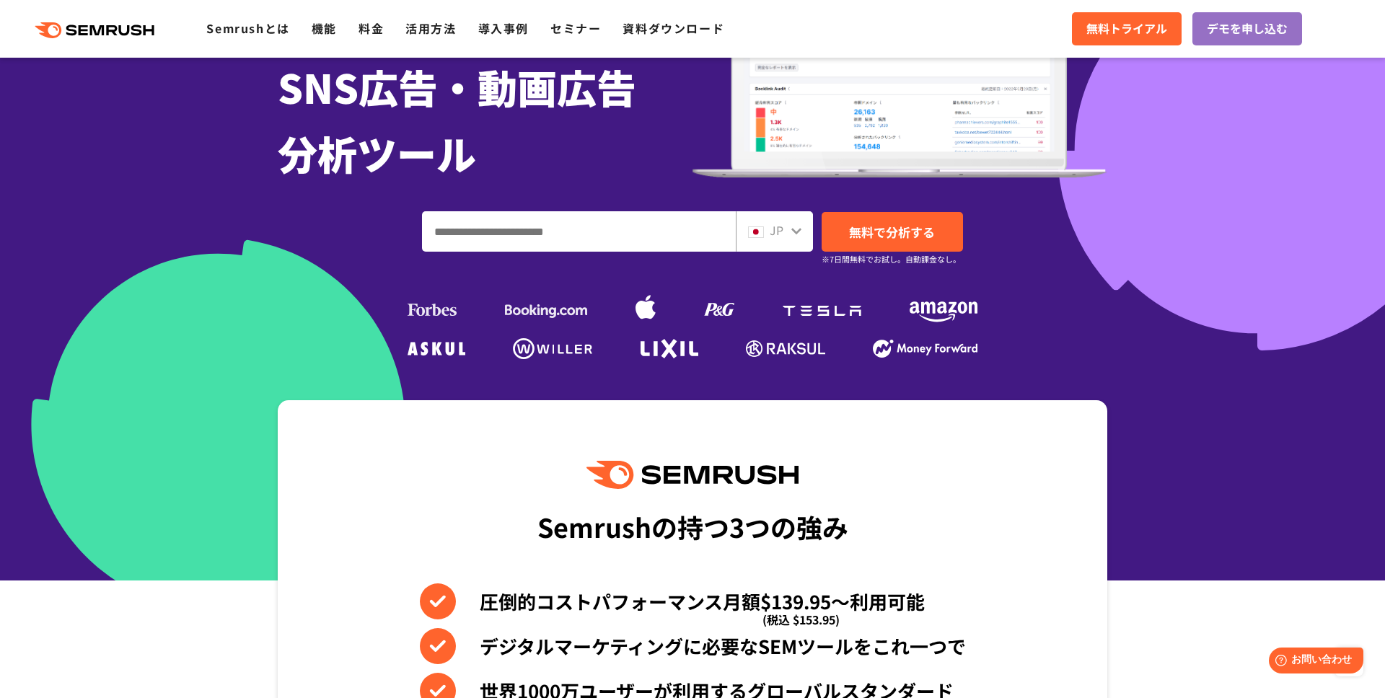
scroll to position [0, 0]
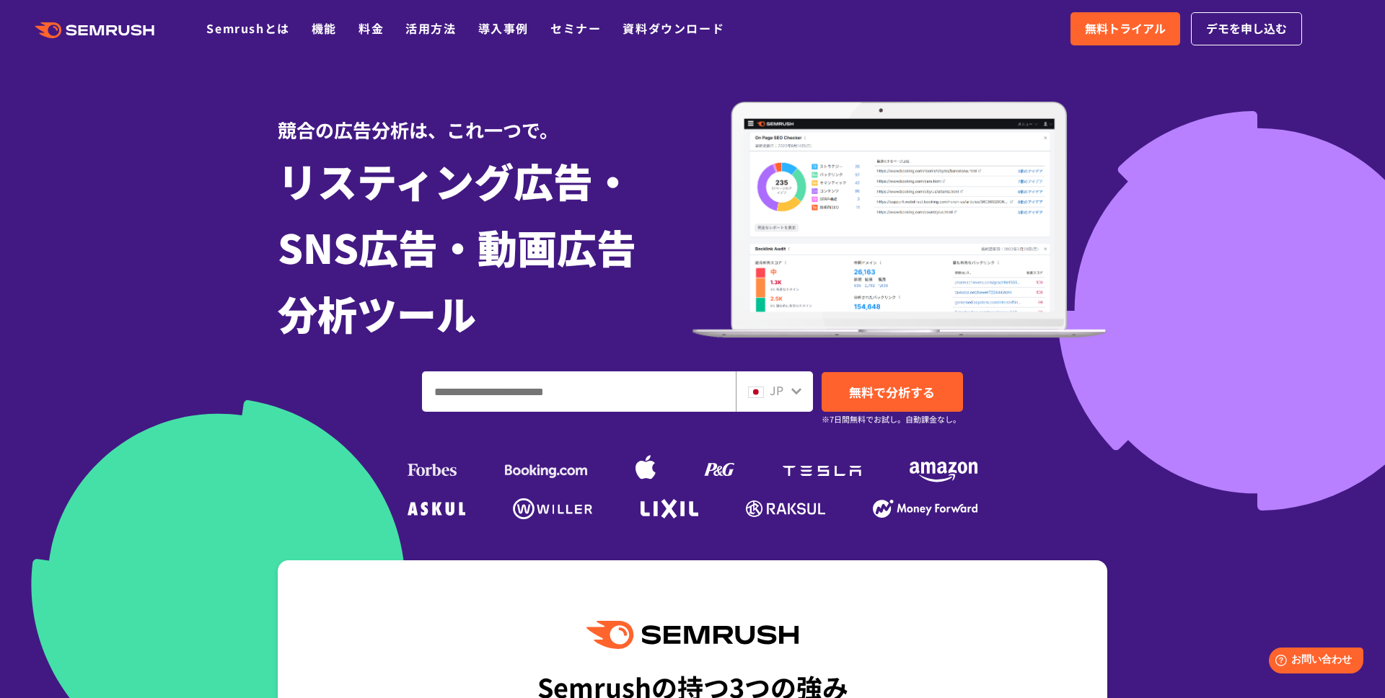
click at [612, 46] on div ".cls {fill: #FF642D;} .cls {fill: #FF642D;} Semrushとは 機能 料金 活用方法 導入事例 セミナー 資料ダウ…" at bounding box center [692, 28] width 1385 height 43
click at [223, 122] on div at bounding box center [692, 370] width 1385 height 741
click at [1215, 369] on div at bounding box center [692, 370] width 1385 height 741
click at [1219, 322] on div at bounding box center [692, 370] width 1385 height 741
